Goal: Task Accomplishment & Management: Manage account settings

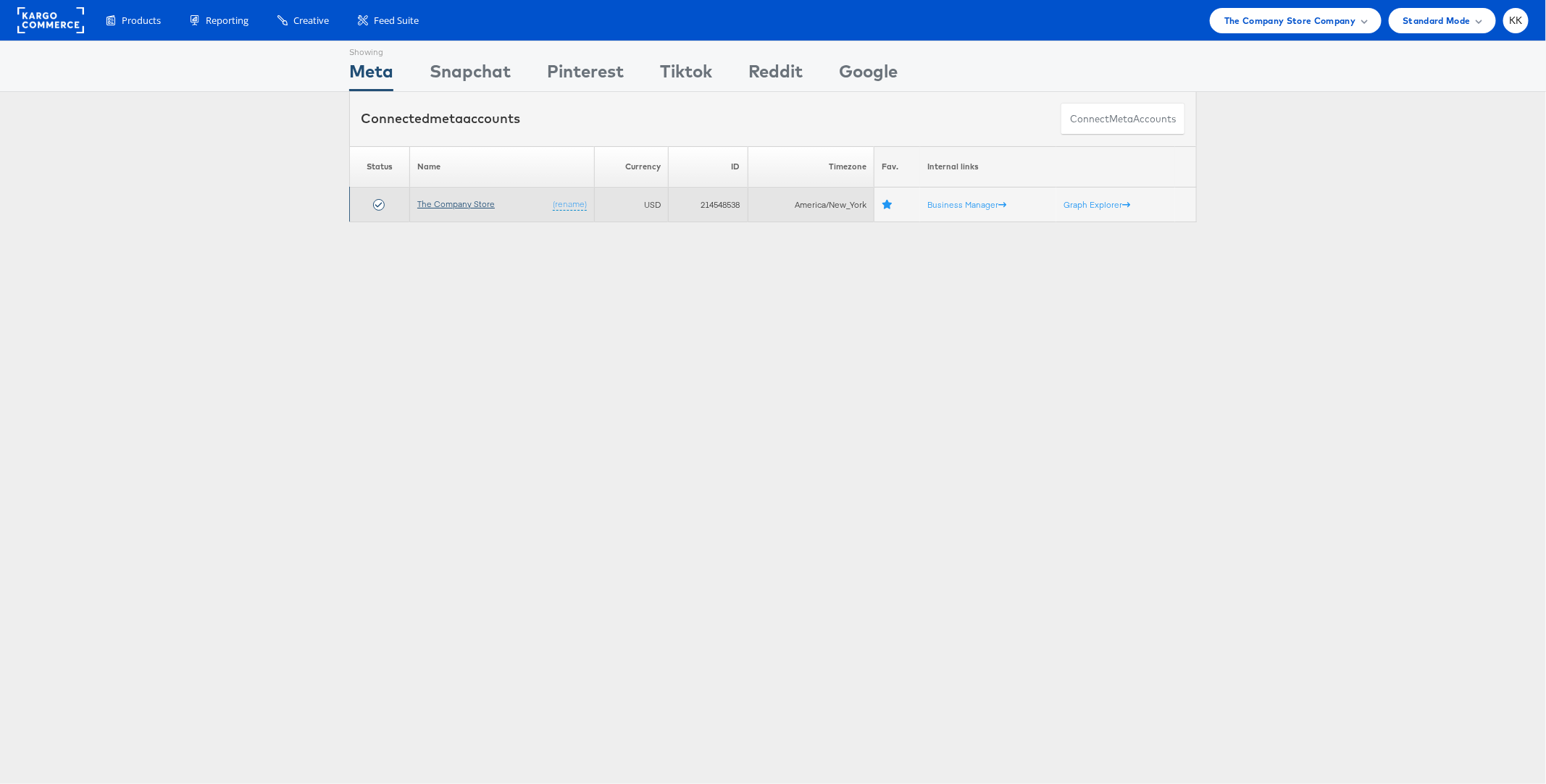
click at [458, 201] on link "The Company Store" at bounding box center [455, 204] width 78 height 11
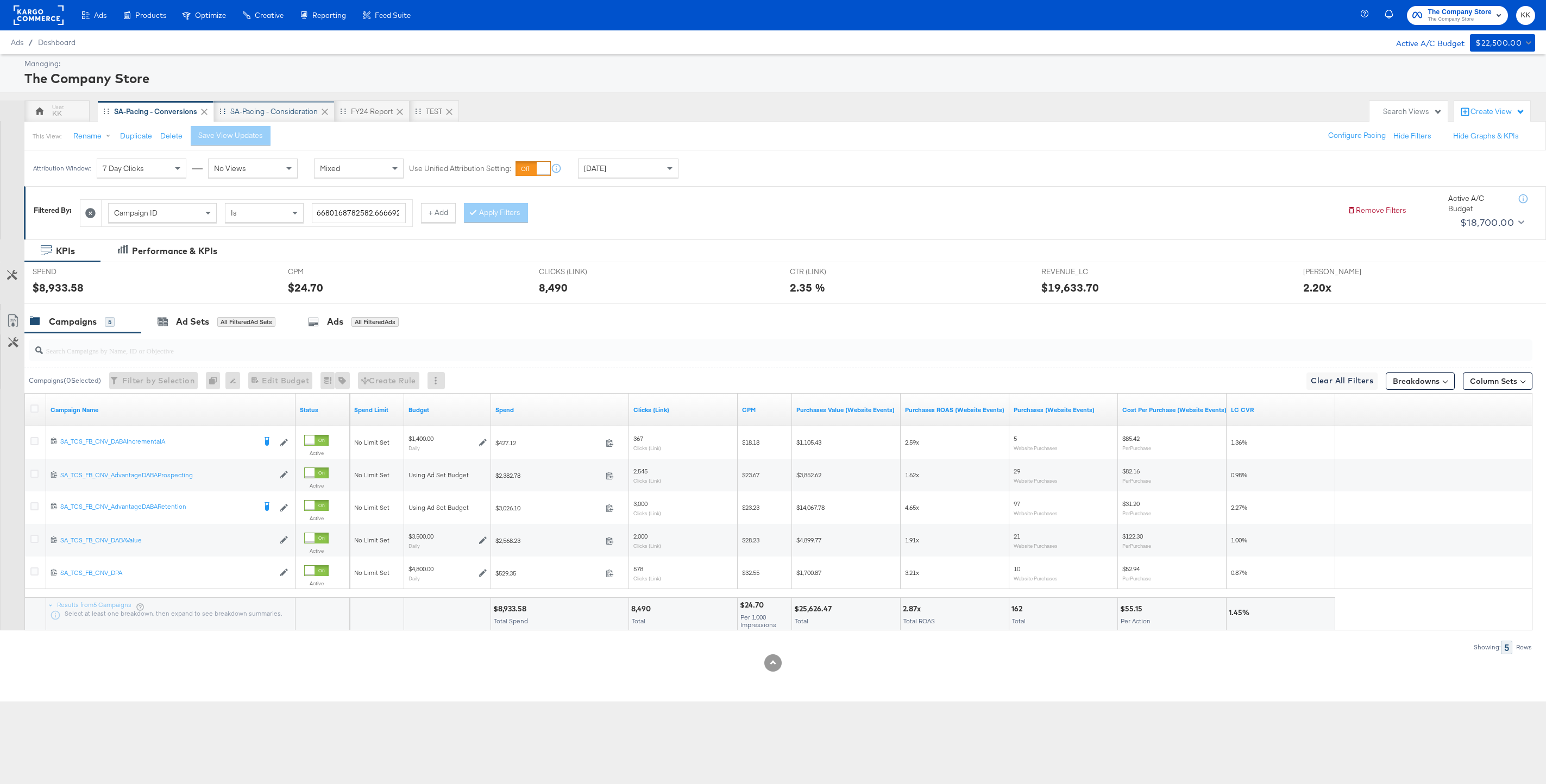
click at [274, 106] on div "SA-Pacing - Consideration" at bounding box center [274, 111] width 88 height 10
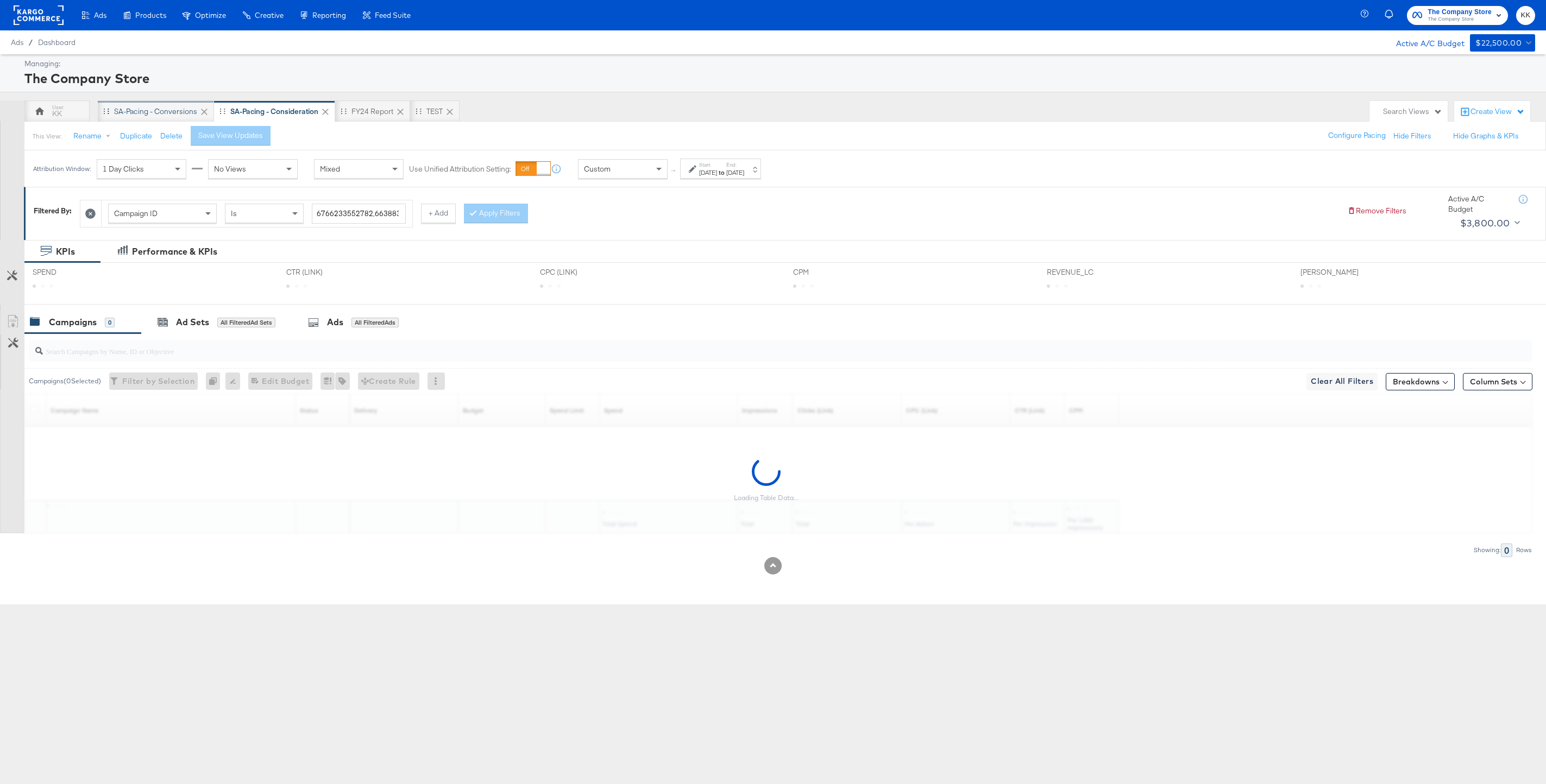
click at [134, 109] on div "SA-Pacing - Conversions" at bounding box center [155, 111] width 83 height 10
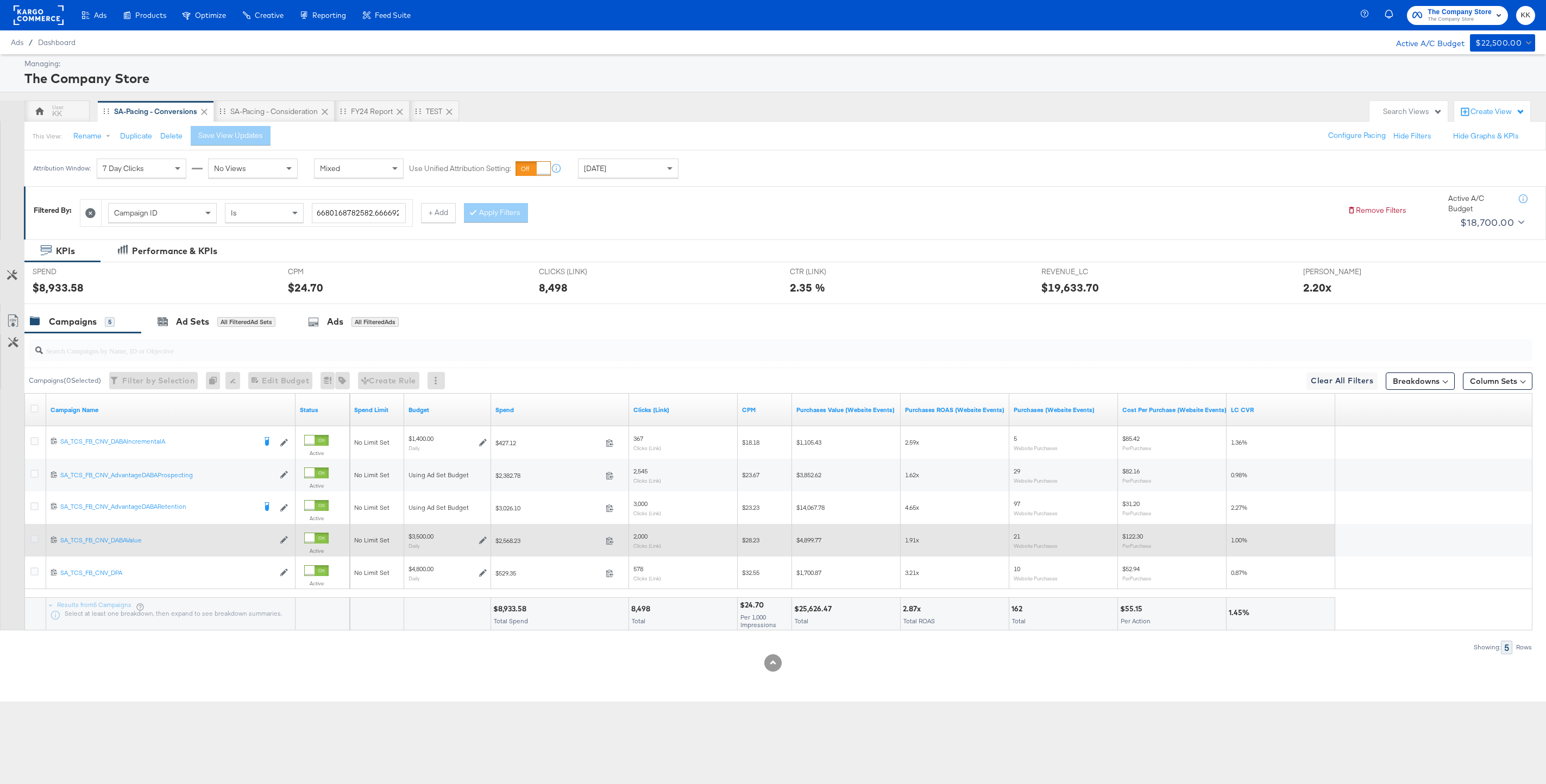
click at [31, 540] on icon at bounding box center [35, 539] width 8 height 8
click at [0, 0] on input "checkbox" at bounding box center [0, 0] width 0 height 0
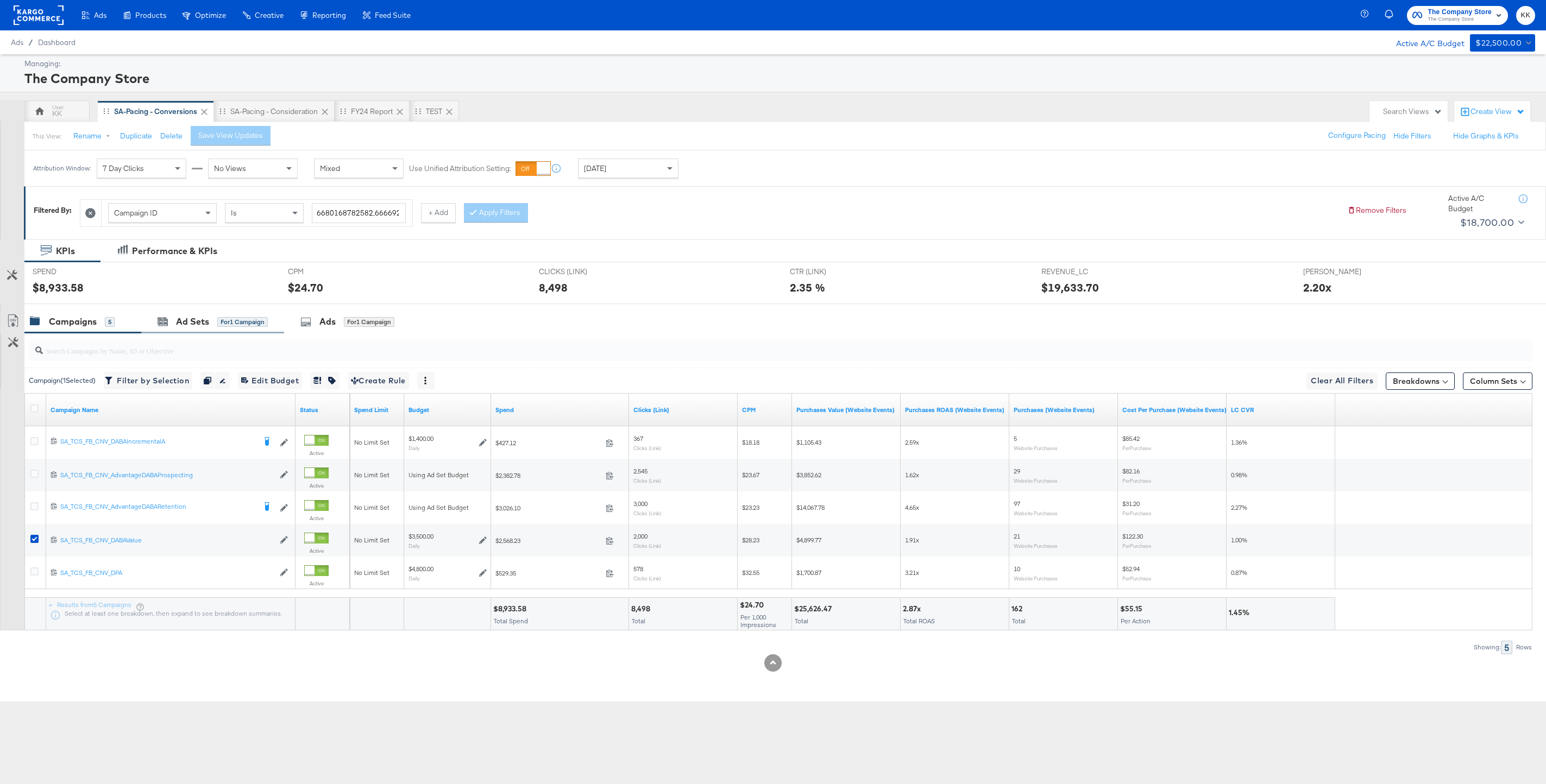
click at [238, 314] on div "Ad Sets for 1 Campaign" at bounding box center [212, 322] width 143 height 23
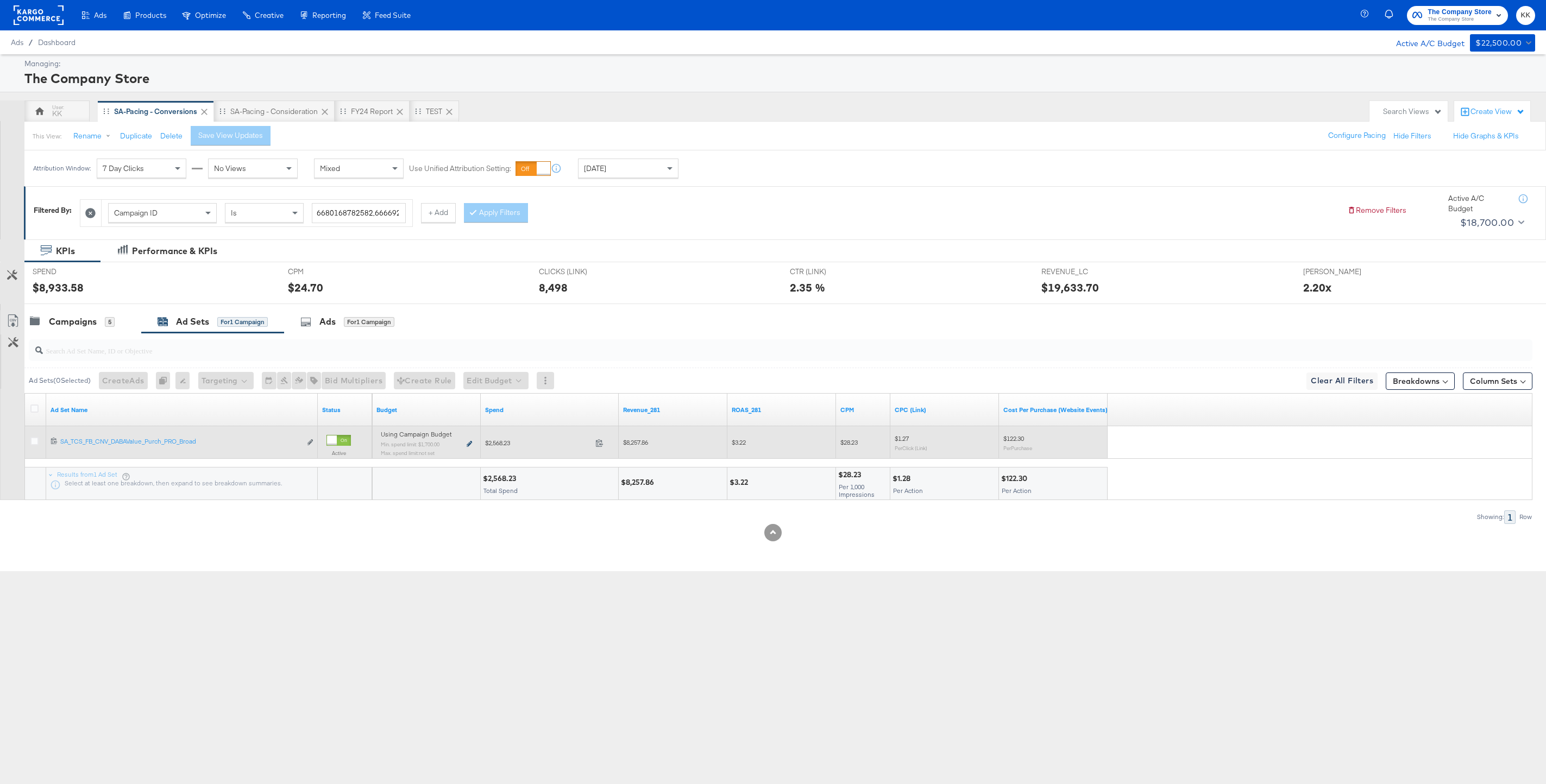
click at [471, 445] on icon at bounding box center [469, 444] width 5 height 6
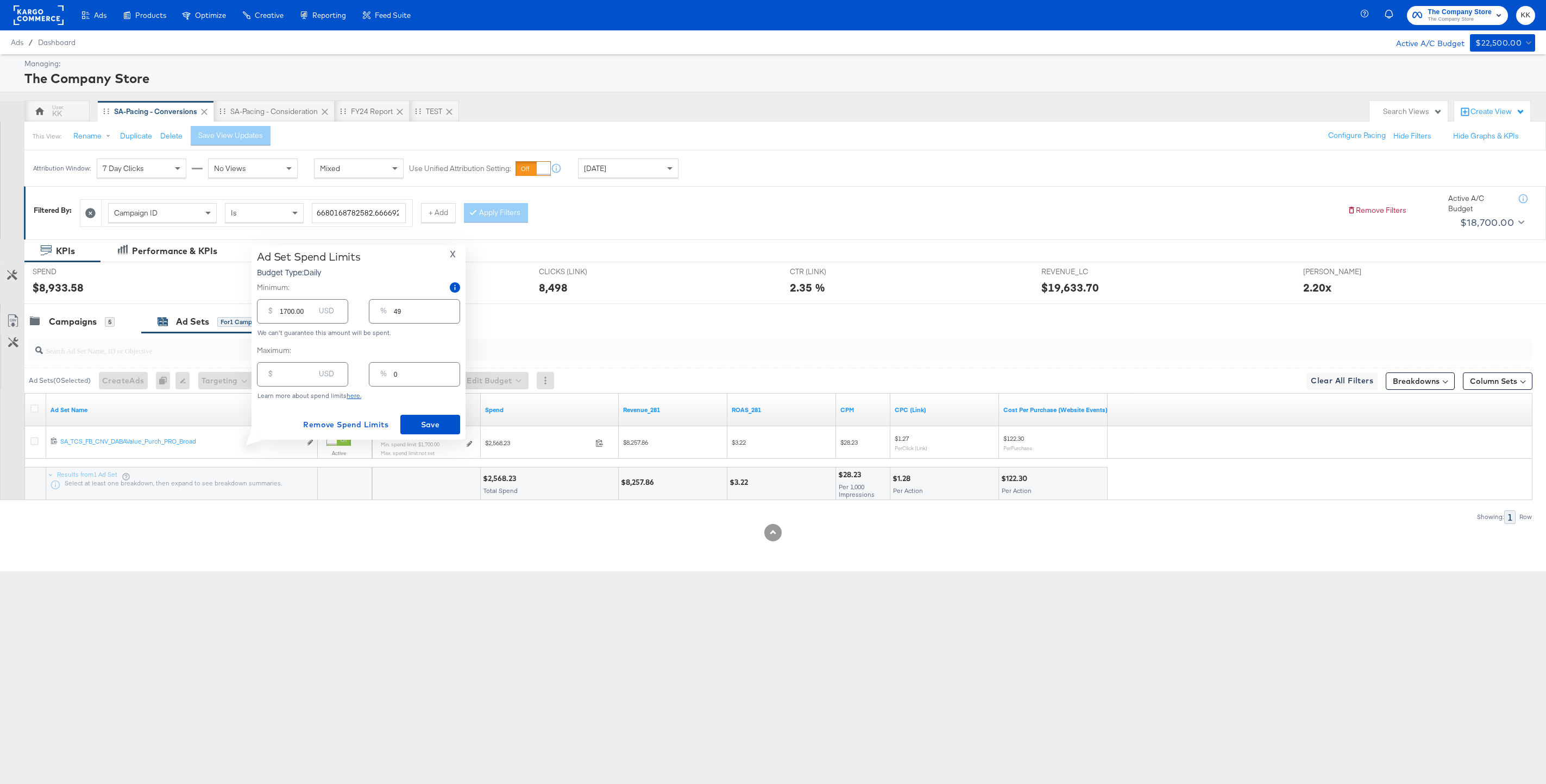
click at [286, 313] on input "1700.00" at bounding box center [297, 307] width 35 height 23
type input "100.00"
type input "3"
type input "1000.00"
type input "29"
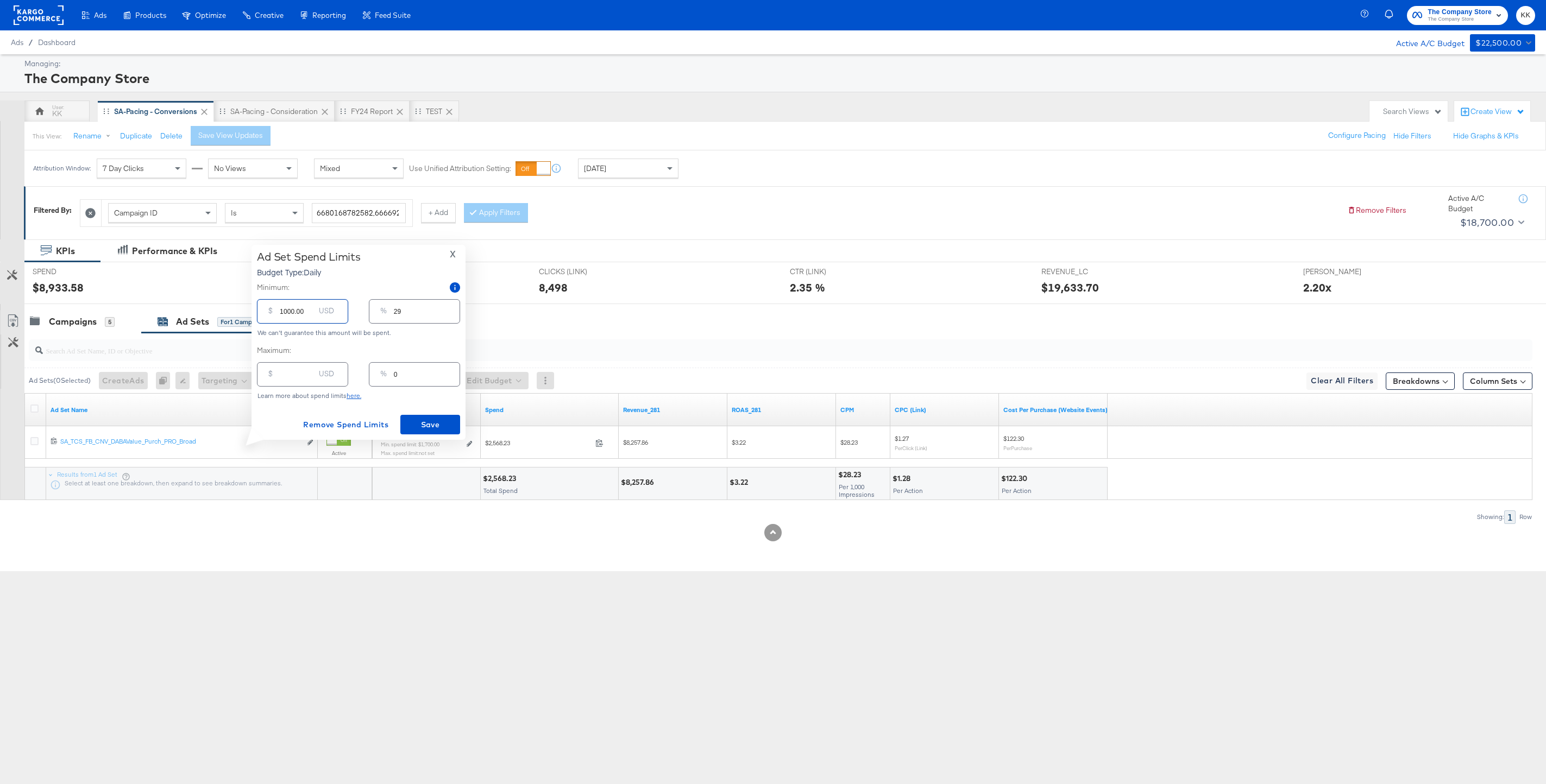
type input "1000.00"
click at [283, 374] on input "number" at bounding box center [297, 370] width 35 height 23
type input "50"
type input "1"
type input "500"
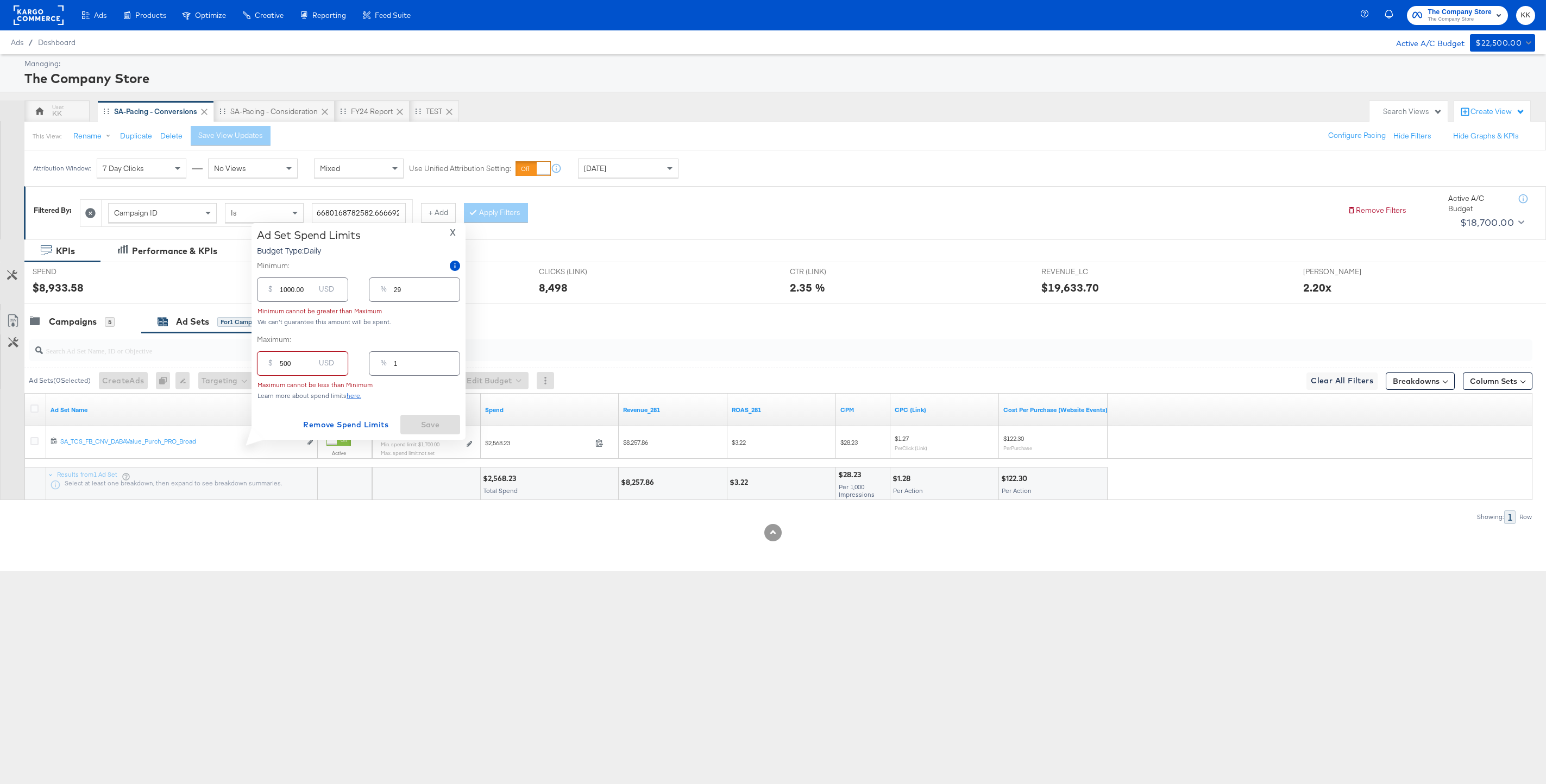
type input "14"
type input "5000"
type input "143"
type input "5000.00"
click at [425, 418] on span "Save" at bounding box center [430, 425] width 51 height 14
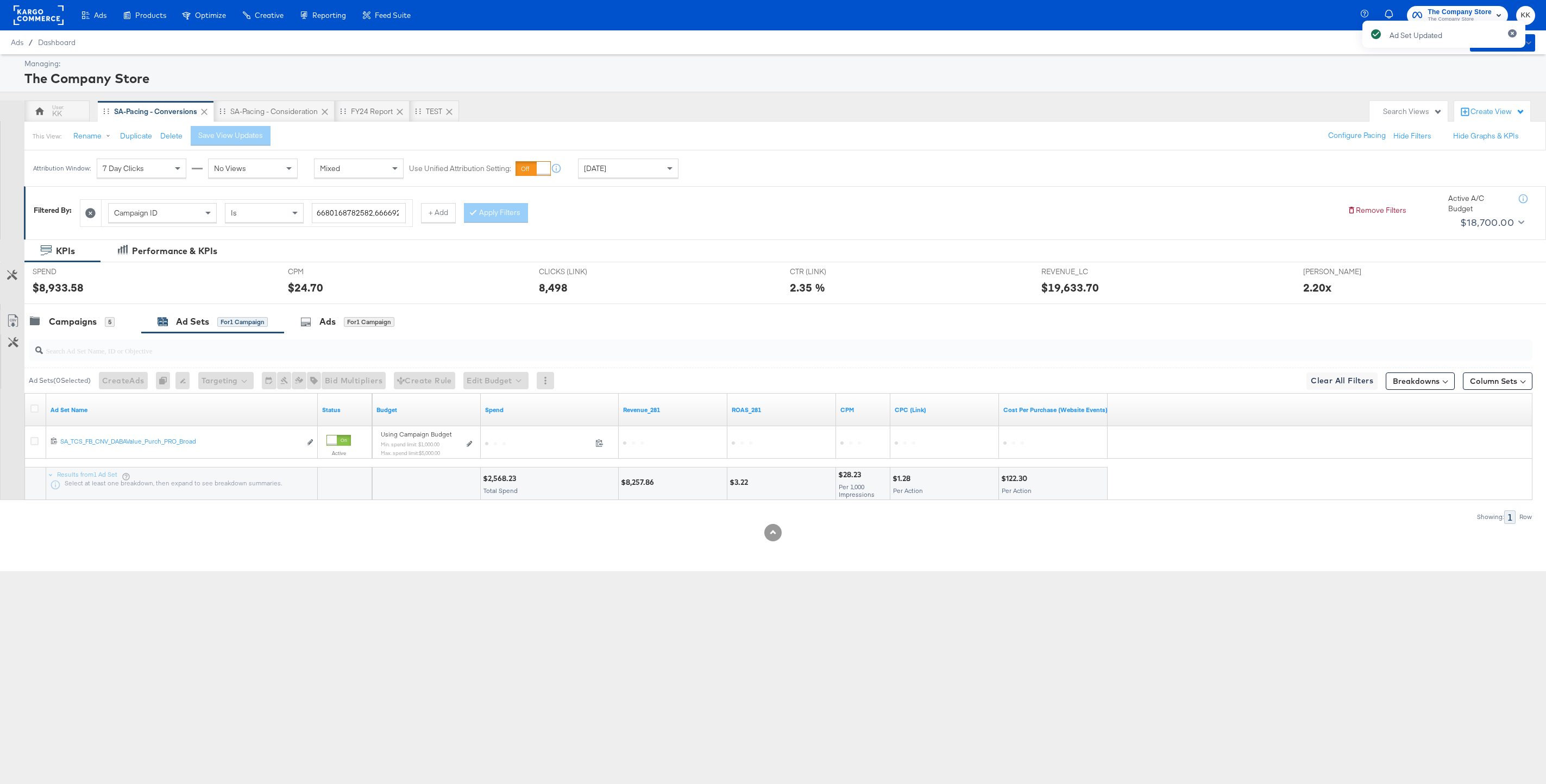
click at [88, 304] on div "SPEND SPEND $8,933.58 CPM CPM $24.70 CLICKS (LINK) CLICKS (LINK) 8,498 CTR (LIN…" at bounding box center [785, 283] width 1521 height 43
click at [74, 320] on div "Campaigns" at bounding box center [73, 322] width 48 height 13
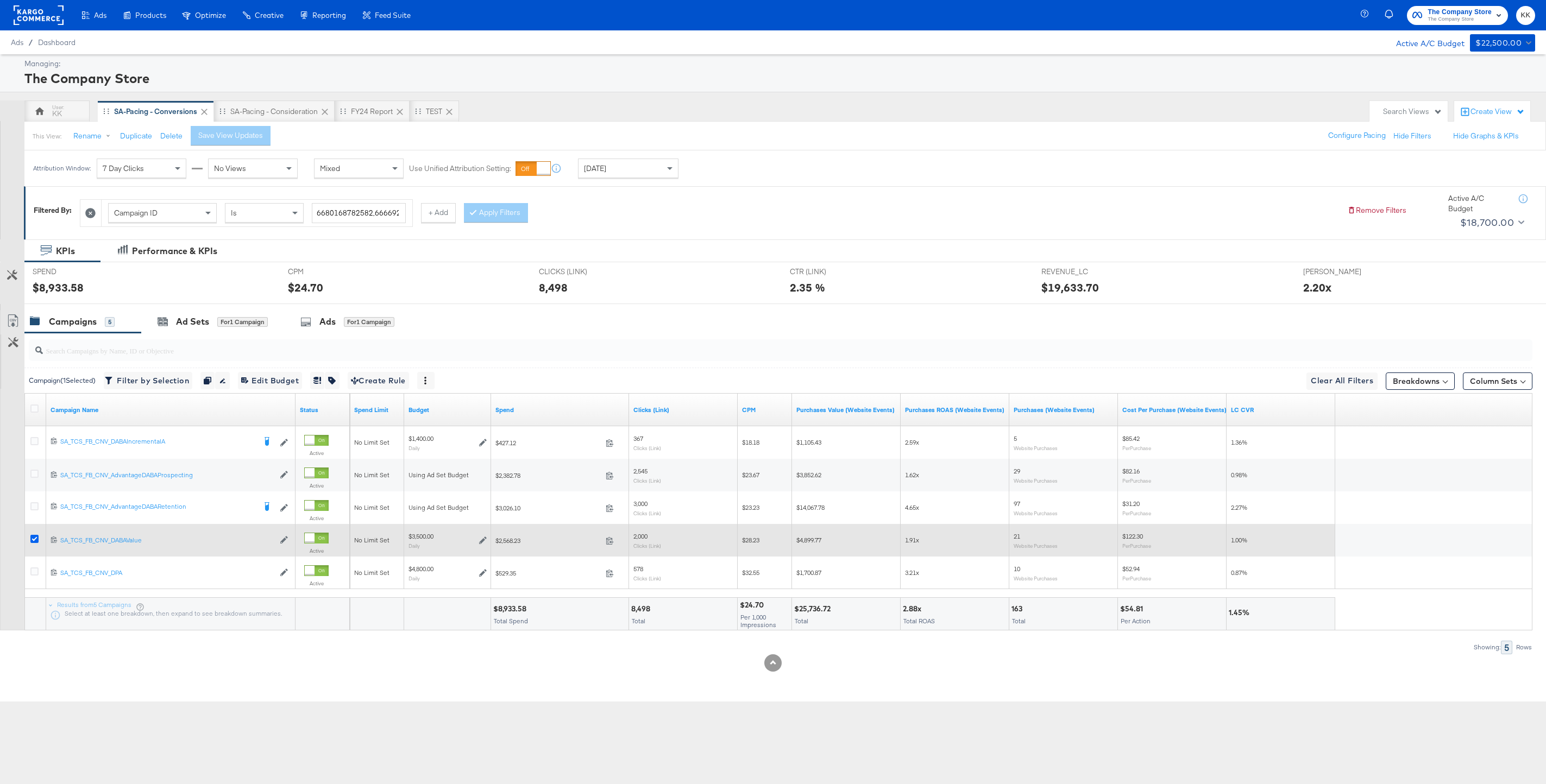
click at [35, 541] on icon at bounding box center [35, 539] width 8 height 8
click at [0, 0] on input "checkbox" at bounding box center [0, 0] width 0 height 0
